Goal: Information Seeking & Learning: Learn about a topic

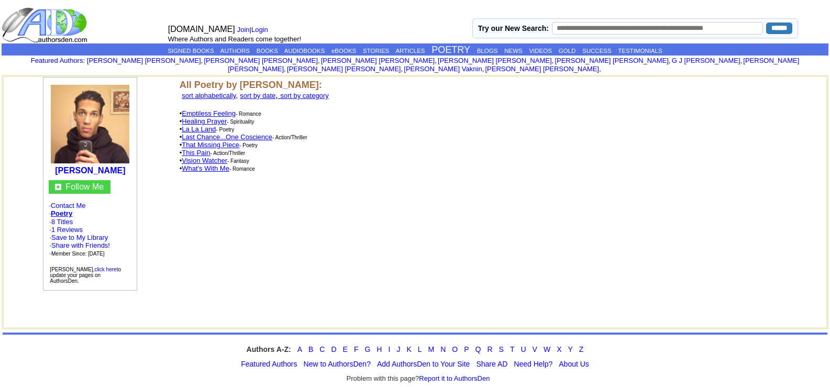
click at [202, 125] on link "La La Land" at bounding box center [199, 129] width 34 height 8
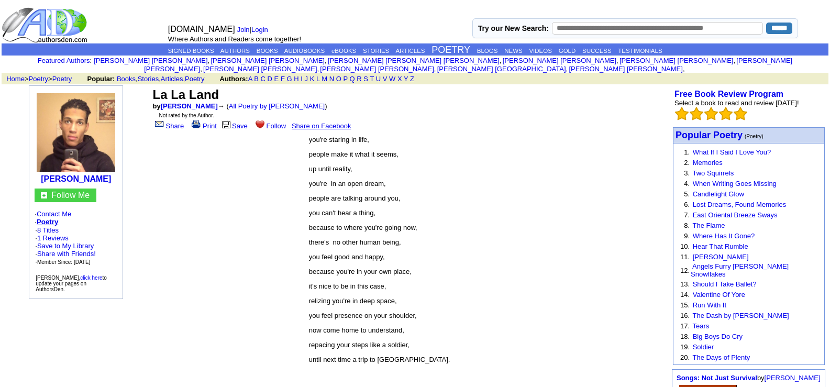
click at [74, 163] on img at bounding box center [76, 132] width 79 height 79
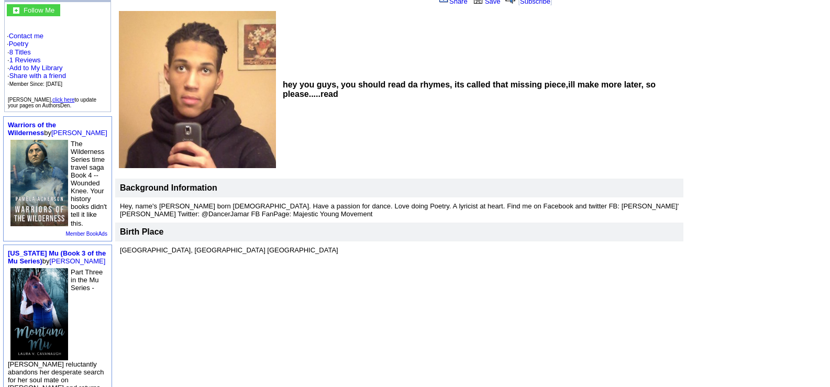
scroll to position [105, 0]
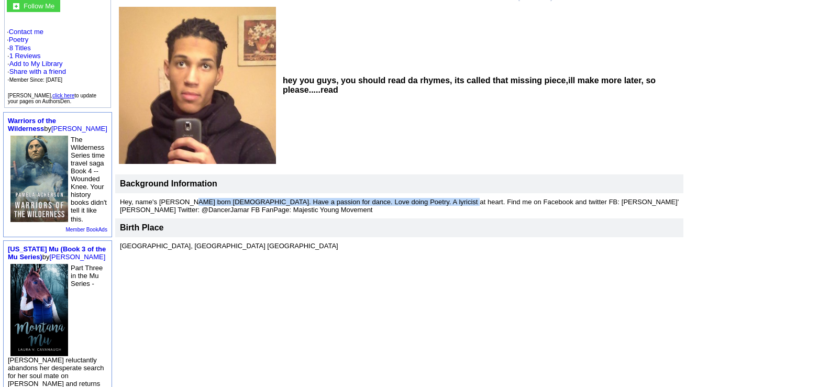
drag, startPoint x: 171, startPoint y: 196, endPoint x: 430, endPoint y: 198, distance: 258.8
click at [430, 198] on font "Hey, name's Jamar McKeithen born April 16, 1992. Have a passion for dance. Love…" at bounding box center [399, 206] width 559 height 16
click at [386, 202] on p "Hey, name's [PERSON_NAME] born [DEMOGRAPHIC_DATA]. Have a passion for dance. Lo…" at bounding box center [399, 206] width 559 height 16
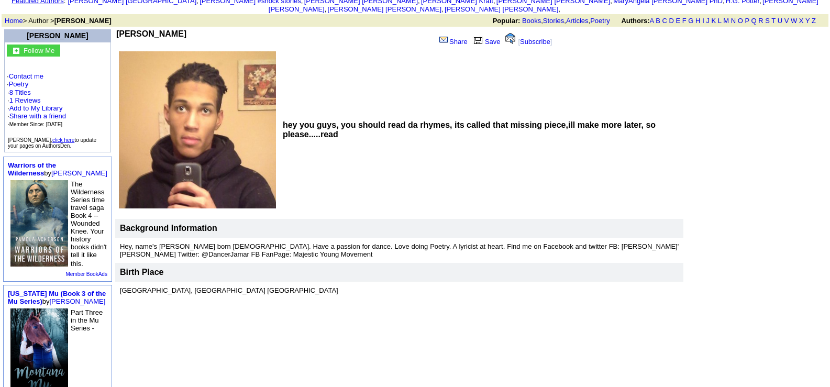
scroll to position [0, 0]
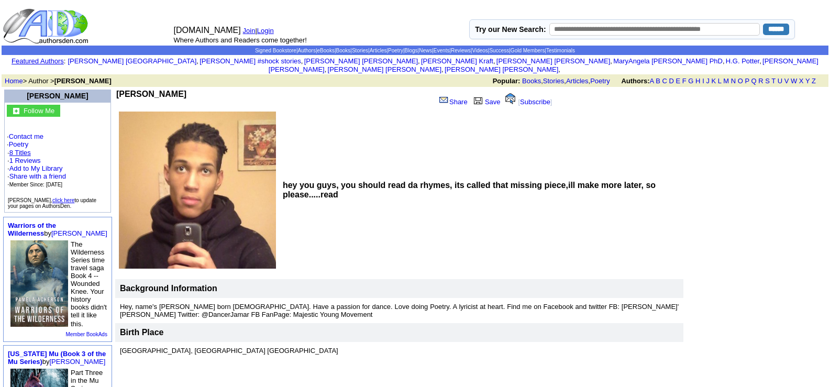
click at [24, 149] on link "8 Titles" at bounding box center [19, 153] width 21 height 8
